Goal: Information Seeking & Learning: Learn about a topic

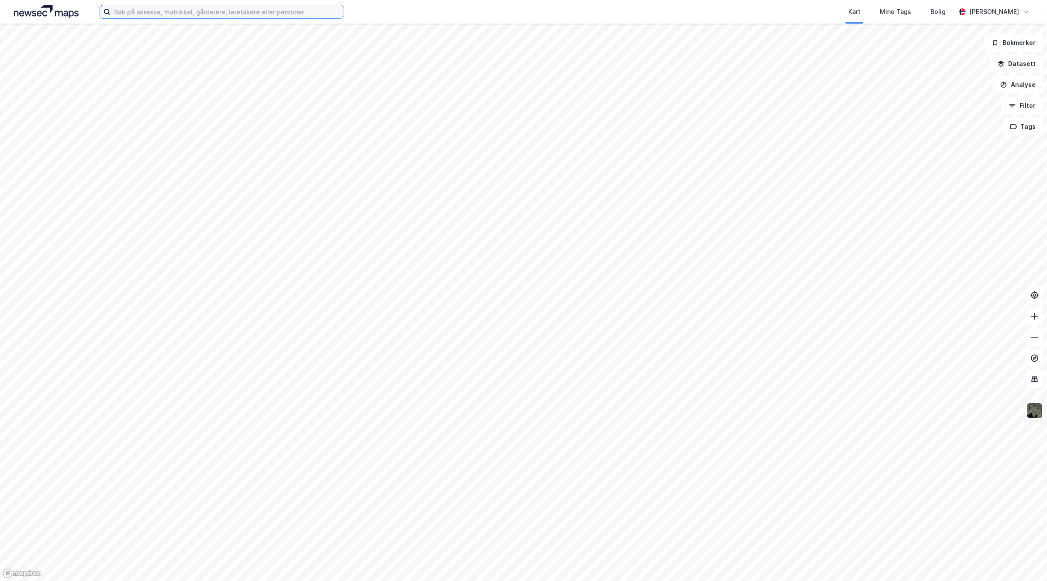
click at [224, 12] on input at bounding box center [227, 11] width 233 height 13
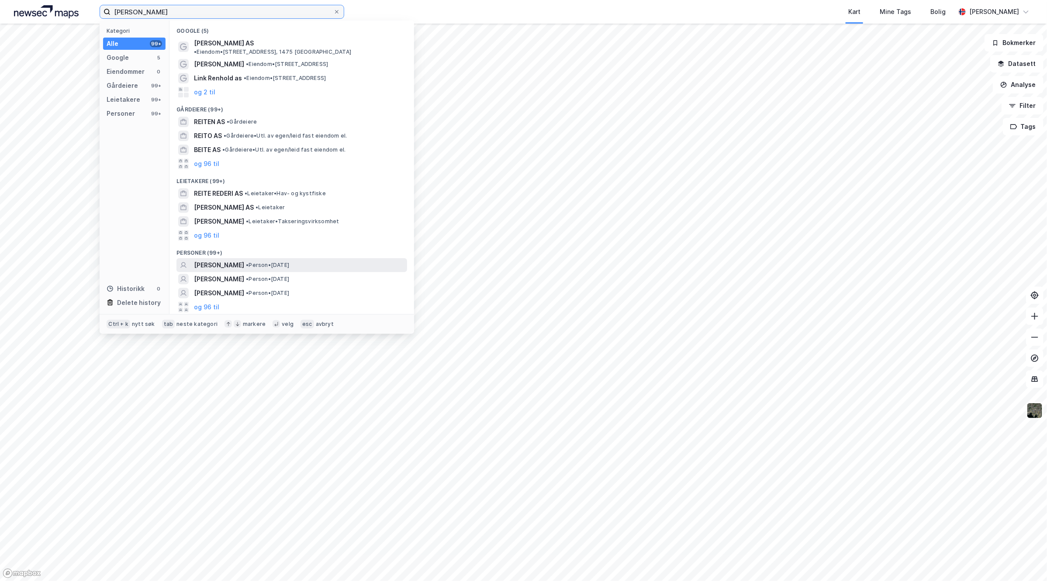
type input "linn reite schumach"
click at [289, 262] on span "• Person • 29. aug. 1995" at bounding box center [267, 265] width 43 height 7
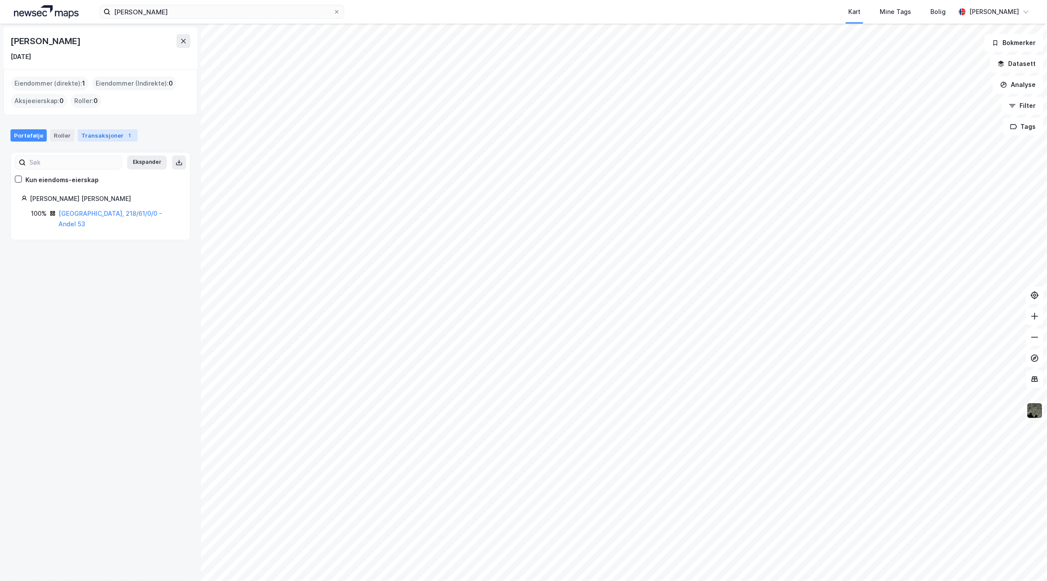
click at [104, 136] on div "Transaksjoner 1" at bounding box center [108, 135] width 60 height 12
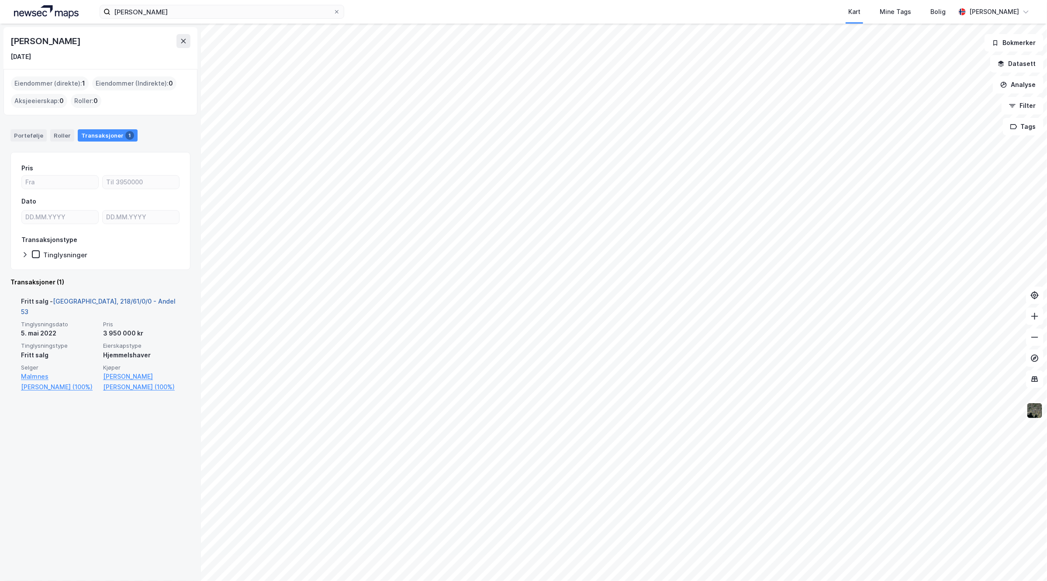
click at [113, 298] on link "Oslo, 218/61/0/0 - Andel 53" at bounding box center [98, 307] width 155 height 18
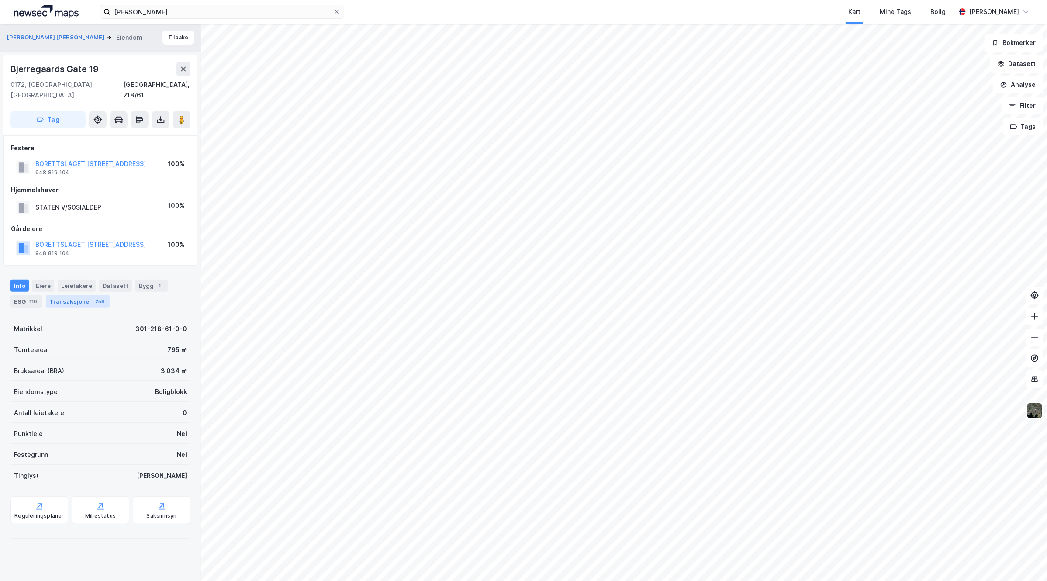
click at [85, 295] on div "Transaksjoner 258" at bounding box center [78, 301] width 64 height 12
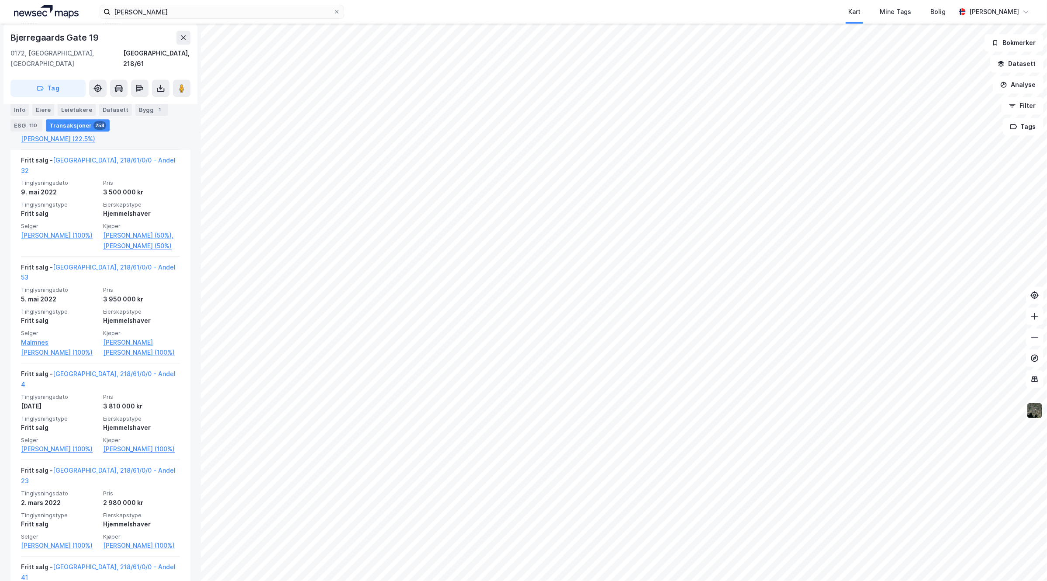
scroll to position [3823, 0]
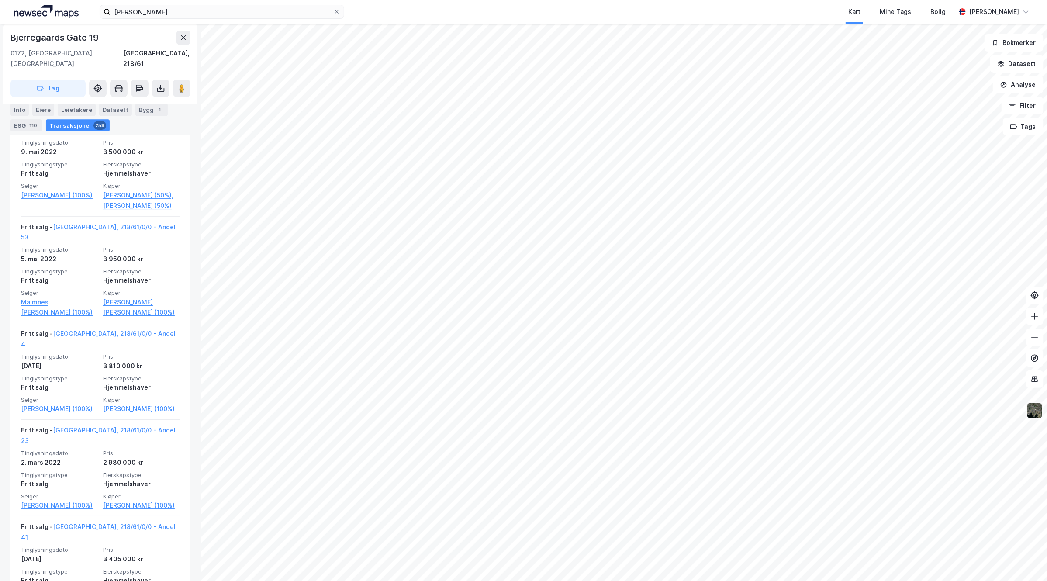
click at [1040, 417] on img at bounding box center [1035, 410] width 17 height 17
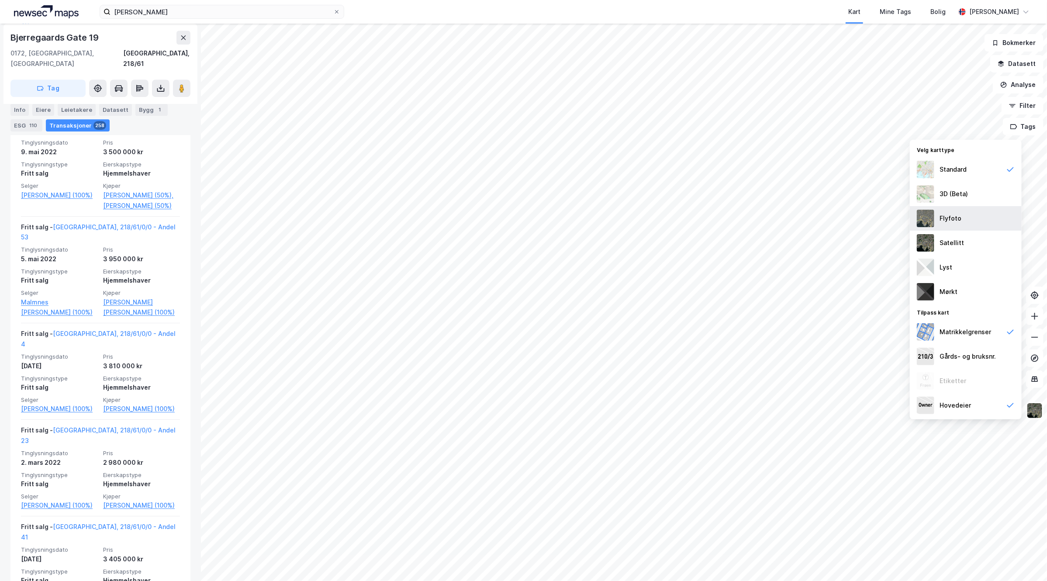
click at [930, 223] on img at bounding box center [925, 218] width 17 height 17
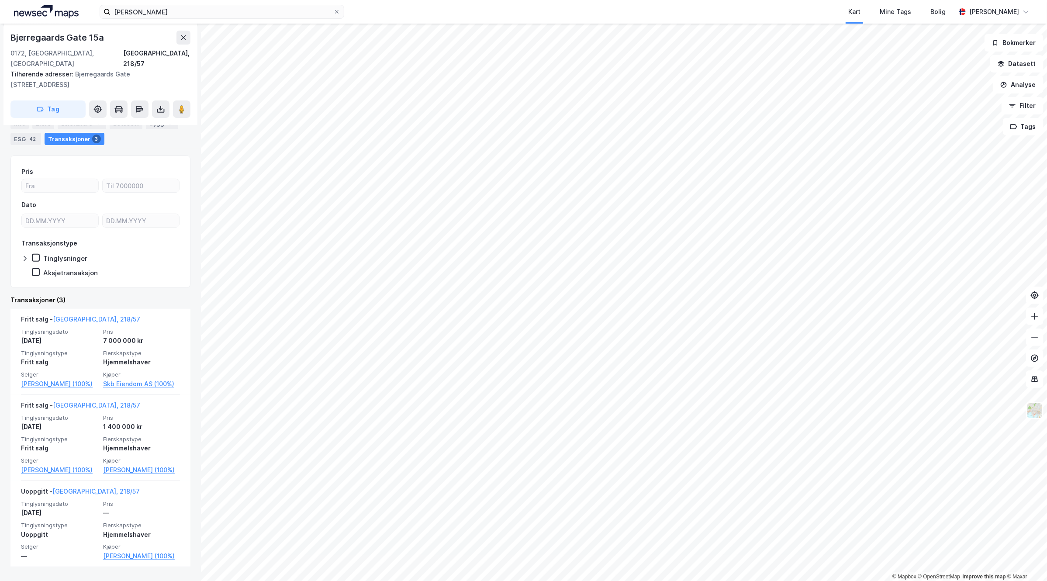
scroll to position [122, 0]
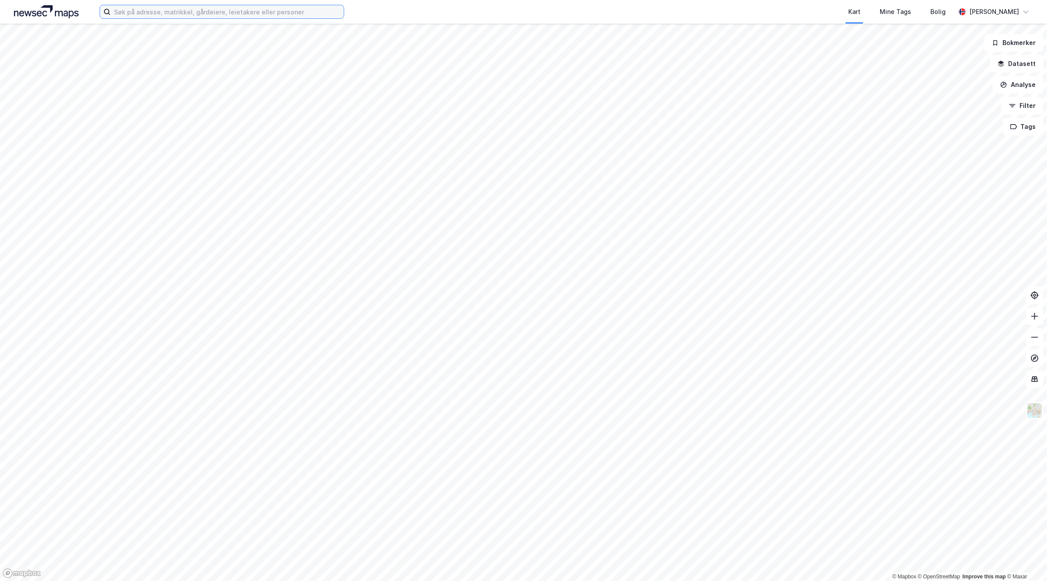
click at [244, 9] on input at bounding box center [227, 11] width 233 height 13
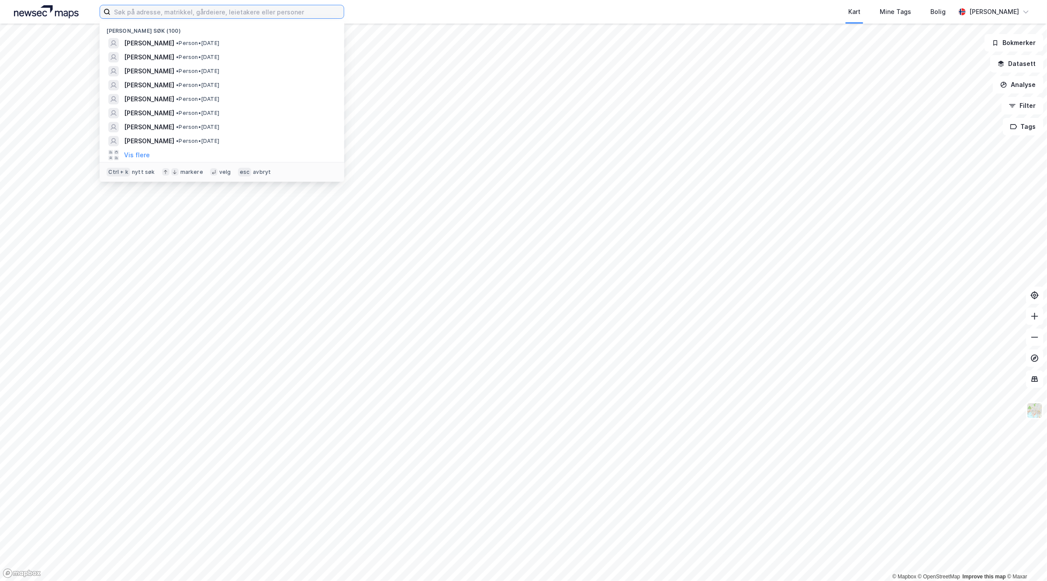
paste input "[STREET_ADDRESS]"
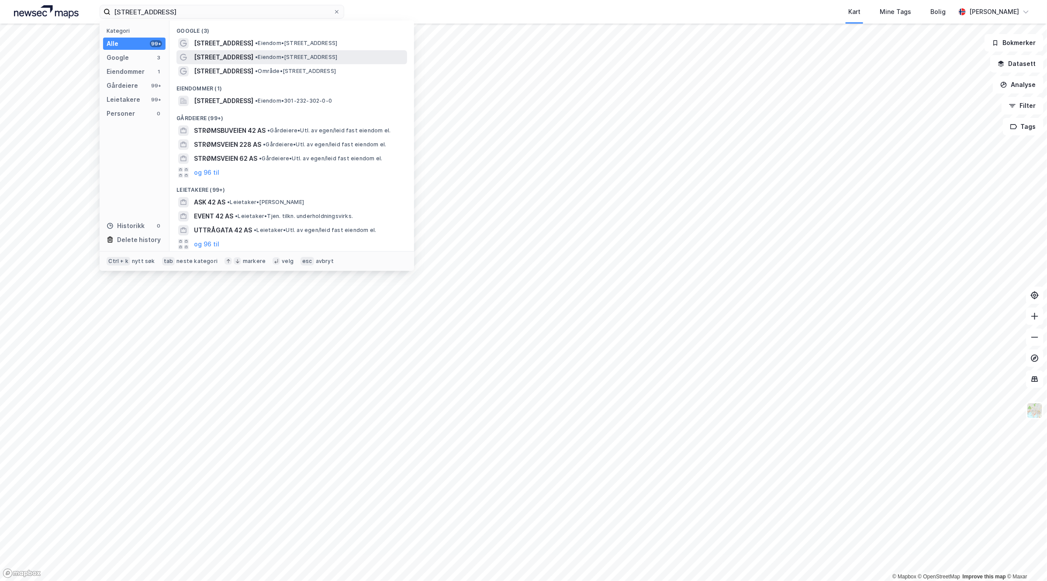
click at [285, 55] on span "• Eiendom • [STREET_ADDRESS]" at bounding box center [296, 57] width 82 height 7
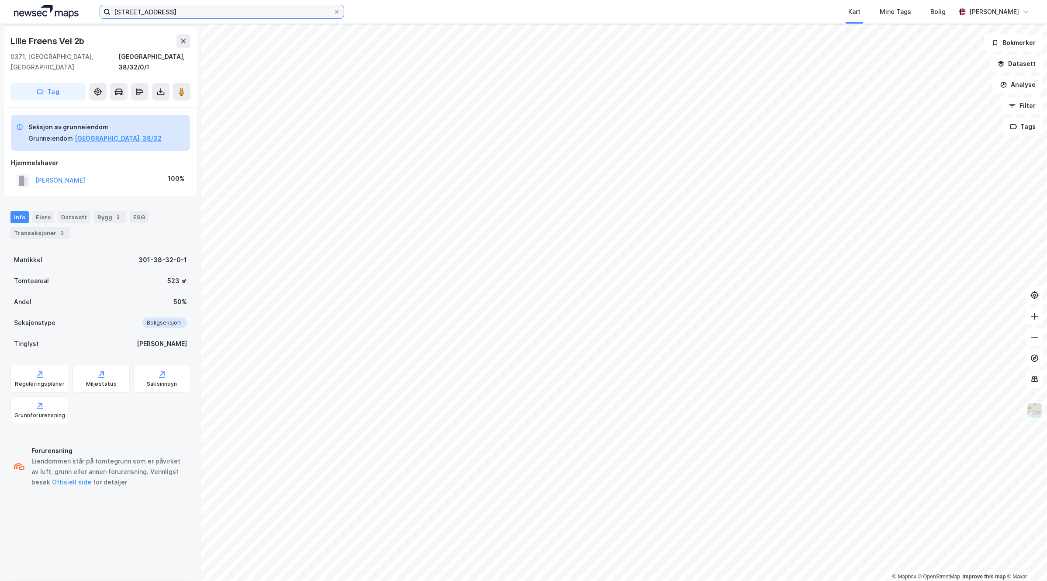
click at [194, 16] on input "[STREET_ADDRESS]" at bounding box center [222, 11] width 223 height 13
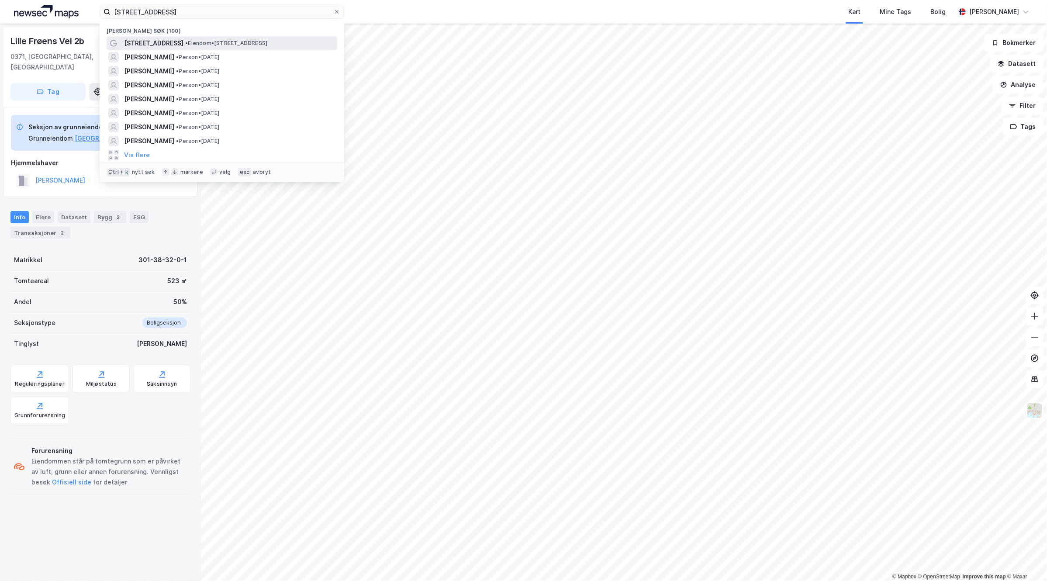
click at [222, 44] on span "• Eiendom • [STREET_ADDRESS]" at bounding box center [226, 43] width 82 height 7
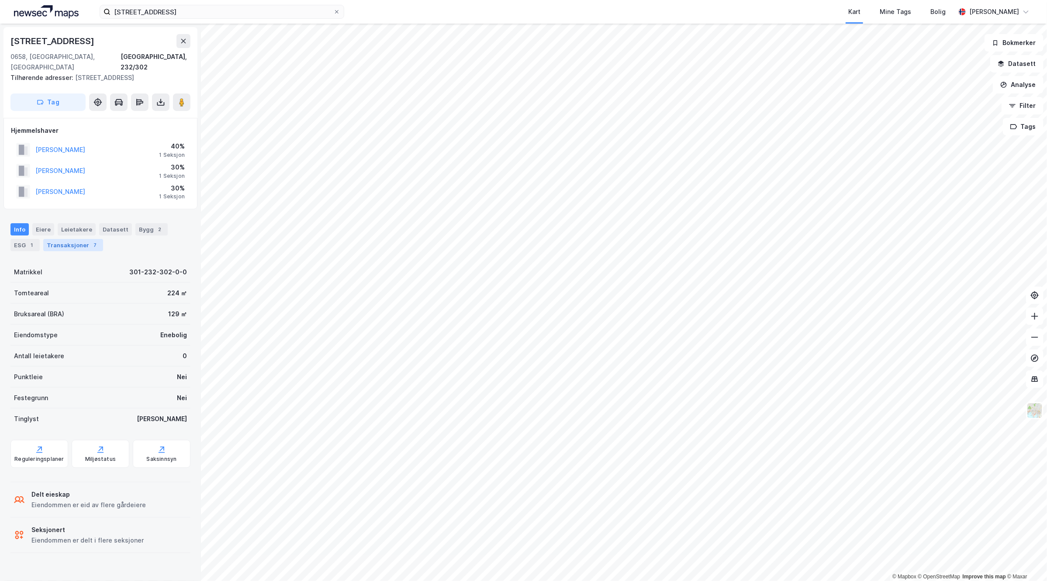
click at [75, 239] on div "Transaksjoner 7" at bounding box center [73, 245] width 60 height 12
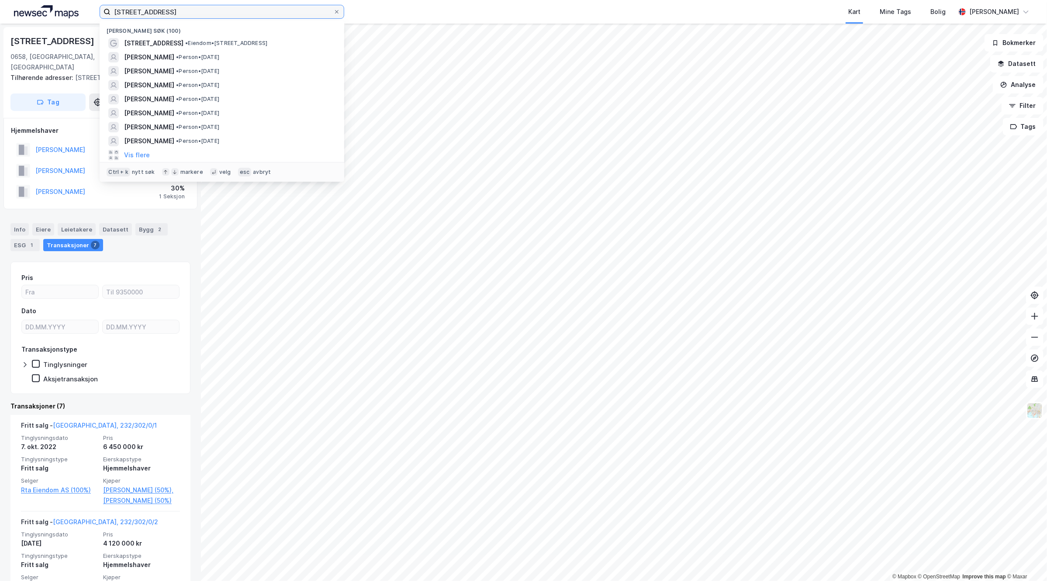
drag, startPoint x: 188, startPoint y: 12, endPoint x: 16, endPoint y: 4, distance: 171.9
click at [16, 4] on div "[STREET_ADDRESS] A [GEOGRAPHIC_DATA] søk (100) [STREET_ADDRESS] • Eiendom • [ST…" at bounding box center [523, 12] width 1047 height 24
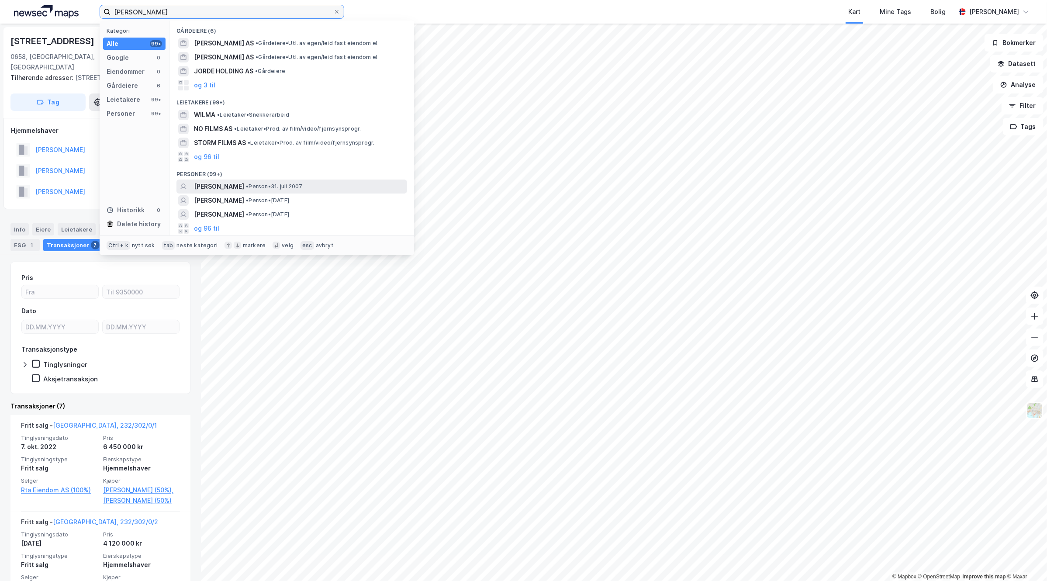
type input "[PERSON_NAME]"
click at [328, 186] on div "[PERSON_NAME] • Person • [DATE]" at bounding box center [299, 186] width 211 height 10
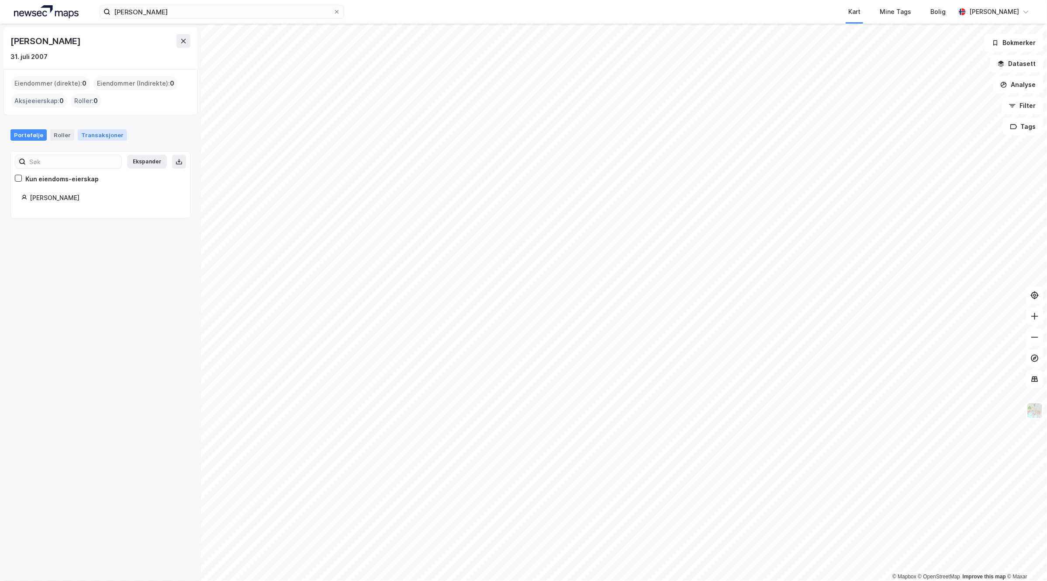
click at [93, 138] on div "Transaksjoner" at bounding box center [102, 134] width 49 height 11
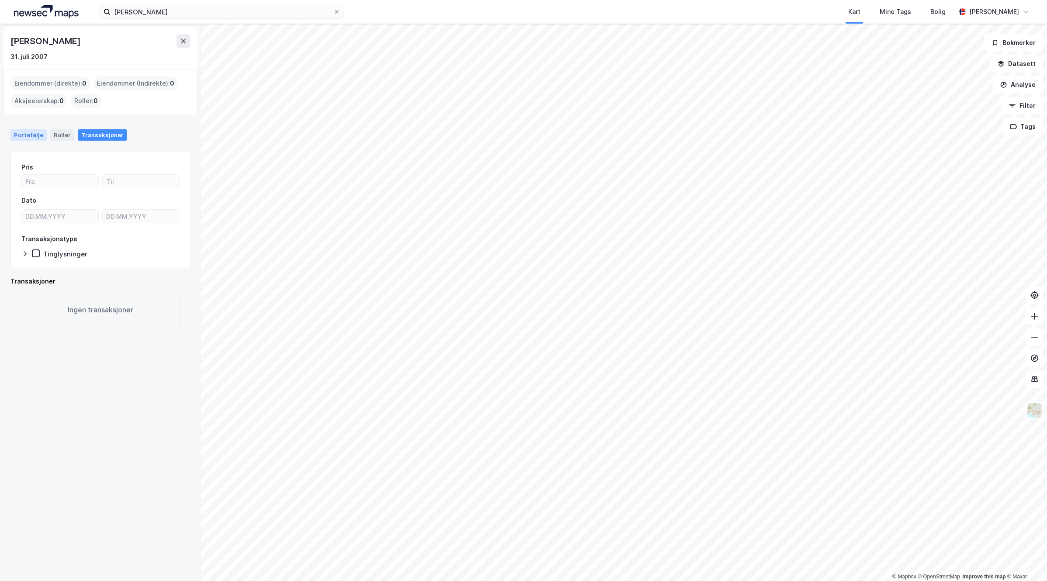
click at [33, 138] on div "Portefølje" at bounding box center [28, 134] width 36 height 11
